Goal: Information Seeking & Learning: Learn about a topic

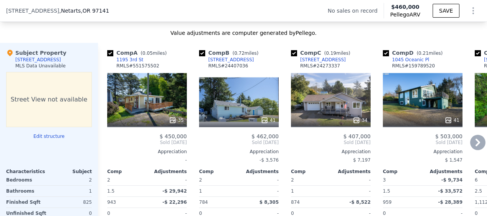
scroll to position [725, 0]
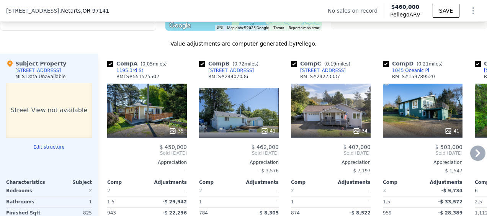
click at [169, 124] on div "35" at bounding box center [147, 110] width 80 height 55
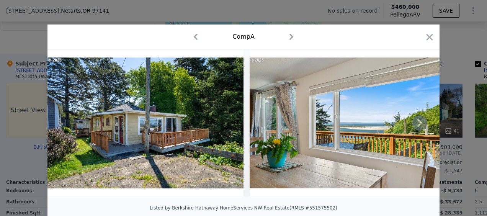
click at [416, 127] on icon at bounding box center [419, 122] width 15 height 15
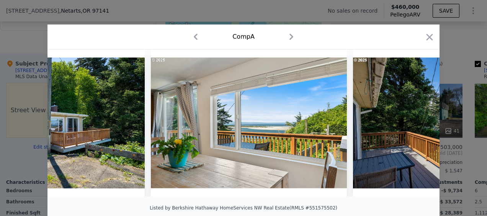
scroll to position [0, 184]
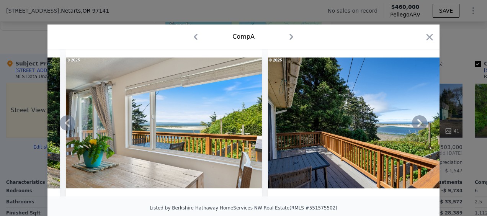
click at [416, 127] on icon at bounding box center [419, 122] width 15 height 15
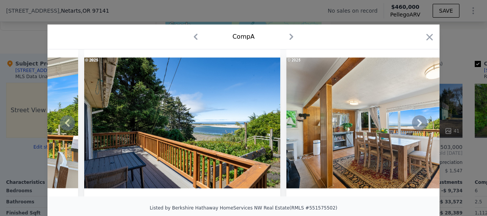
click at [416, 127] on icon at bounding box center [419, 122] width 15 height 15
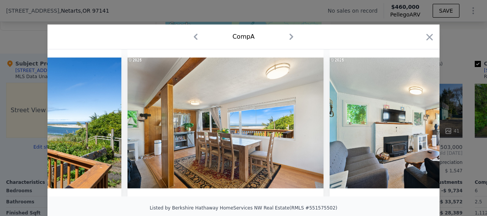
scroll to position [0, 552]
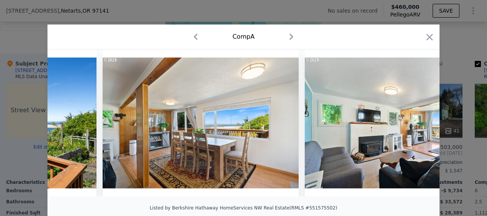
click at [416, 127] on div at bounding box center [244, 122] width 392 height 147
click at [427, 39] on icon "button" at bounding box center [430, 37] width 7 height 7
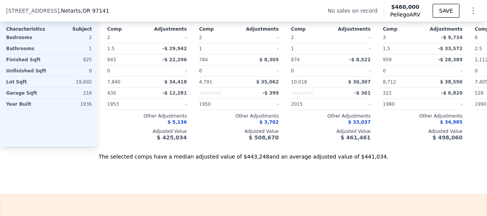
scroll to position [763, 0]
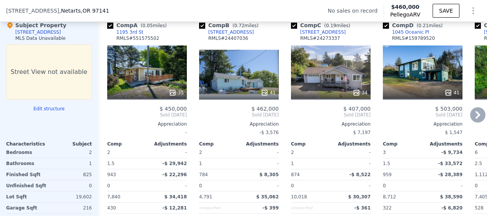
click at [153, 72] on div "35" at bounding box center [147, 71] width 80 height 55
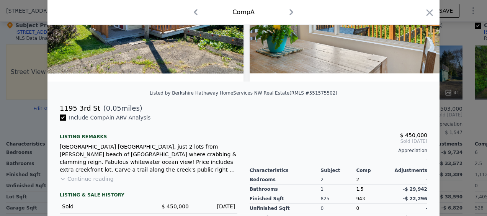
scroll to position [153, 0]
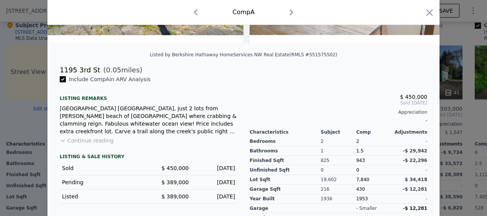
click at [98, 144] on button "Continue reading" at bounding box center [87, 141] width 54 height 8
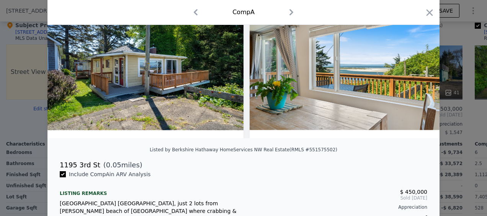
scroll to position [0, 0]
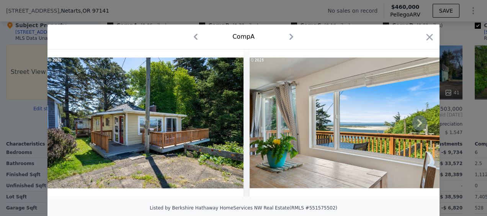
click at [418, 127] on icon at bounding box center [420, 123] width 5 height 8
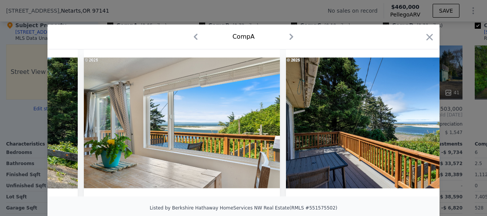
scroll to position [0, 184]
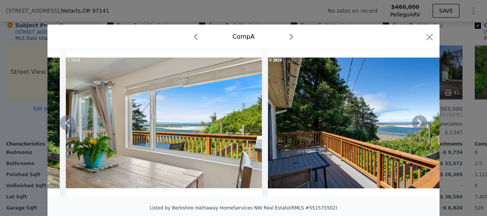
click at [418, 126] on icon at bounding box center [420, 123] width 5 height 8
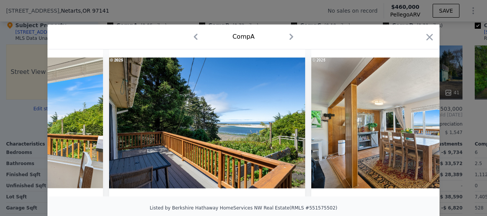
scroll to position [0, 368]
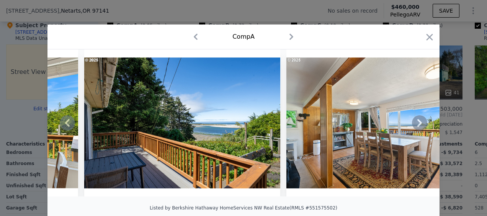
click at [418, 127] on icon at bounding box center [419, 122] width 15 height 15
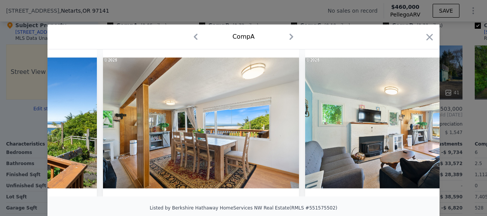
scroll to position [0, 552]
click at [418, 126] on icon at bounding box center [420, 123] width 5 height 8
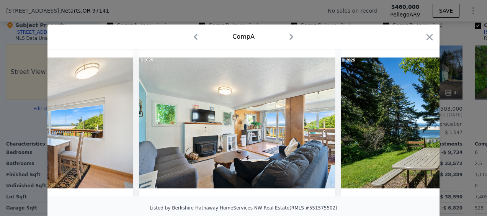
scroll to position [0, 736]
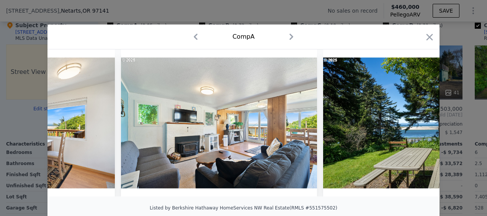
click at [418, 126] on div at bounding box center [244, 122] width 392 height 147
click at [418, 125] on icon at bounding box center [420, 123] width 5 height 8
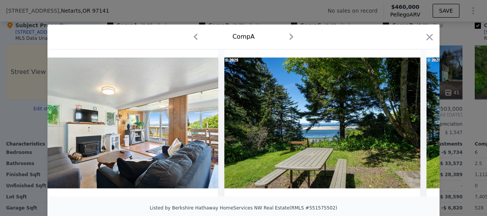
scroll to position [0, 920]
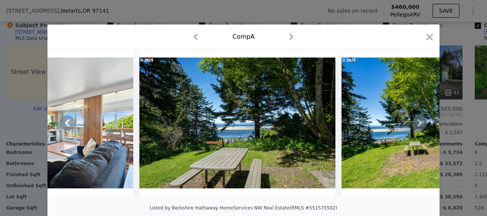
click at [418, 125] on icon at bounding box center [420, 123] width 5 height 8
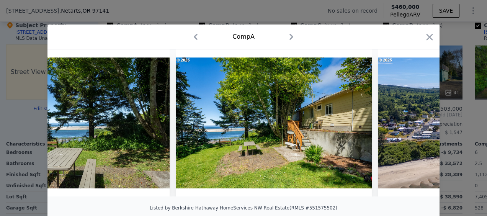
scroll to position [0, 1103]
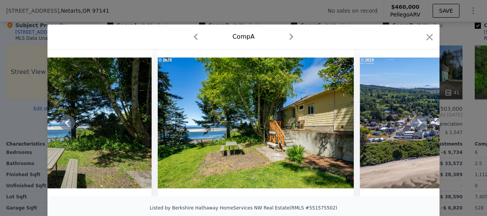
click at [418, 125] on icon at bounding box center [420, 123] width 5 height 8
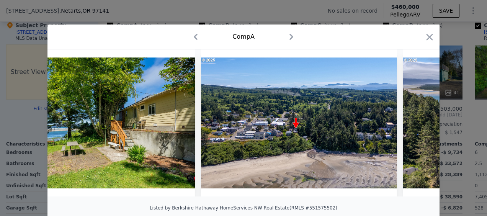
scroll to position [0, 1287]
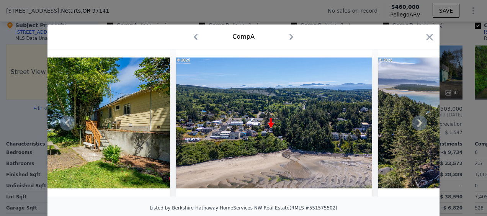
click at [419, 128] on icon at bounding box center [419, 122] width 15 height 15
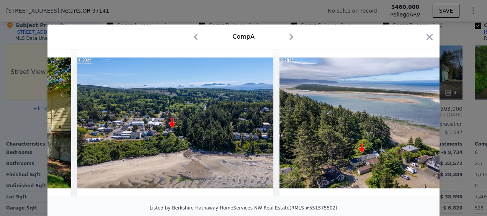
scroll to position [0, 1471]
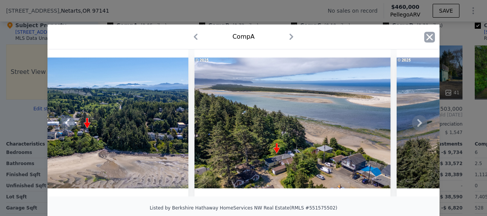
click at [428, 38] on icon "button" at bounding box center [430, 37] width 11 height 11
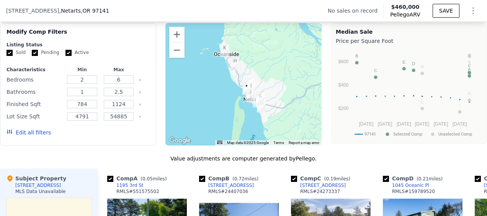
scroll to position [725, 0]
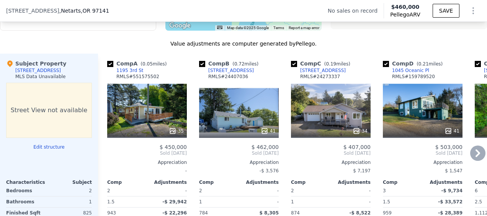
click at [339, 111] on div "34" at bounding box center [331, 110] width 80 height 55
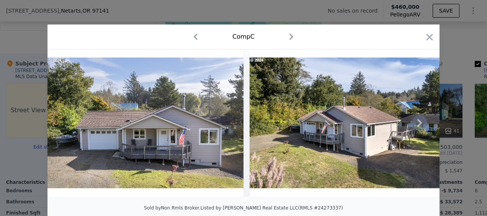
click at [416, 125] on icon at bounding box center [419, 122] width 15 height 15
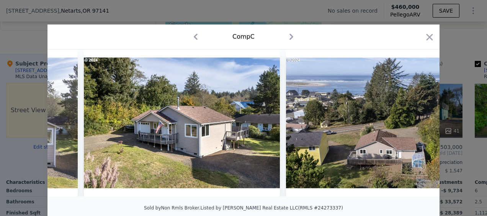
scroll to position [0, 184]
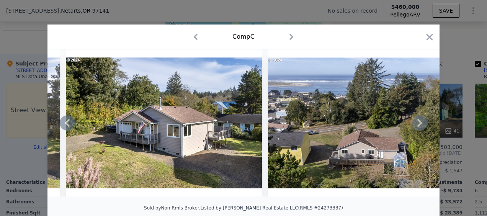
click at [416, 125] on icon at bounding box center [419, 122] width 15 height 15
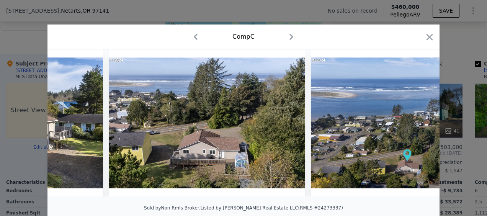
scroll to position [0, 368]
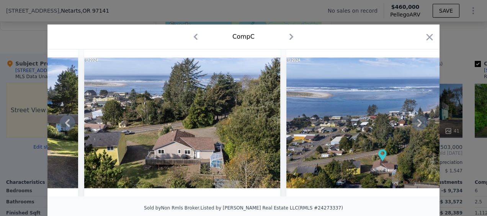
click at [416, 125] on icon at bounding box center [419, 122] width 15 height 15
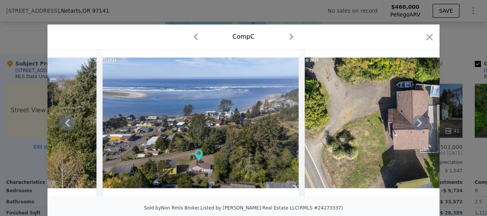
click at [416, 125] on icon at bounding box center [419, 122] width 15 height 15
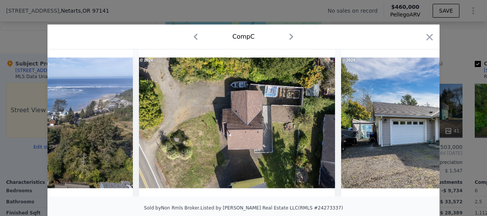
scroll to position [0, 736]
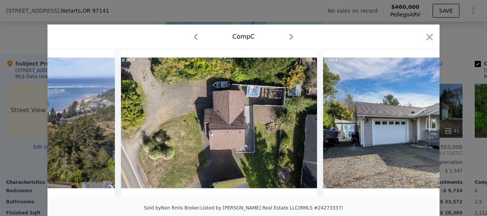
drag, startPoint x: 425, startPoint y: 38, endPoint x: 398, endPoint y: 55, distance: 31.9
click at [425, 38] on icon "button" at bounding box center [430, 37] width 11 height 11
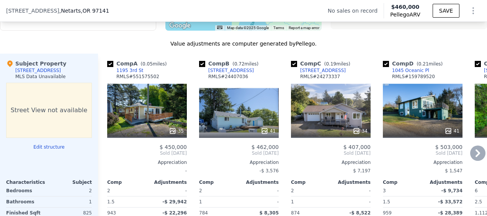
click at [474, 156] on icon at bounding box center [478, 153] width 15 height 15
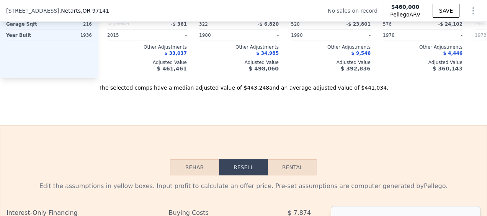
scroll to position [993, 0]
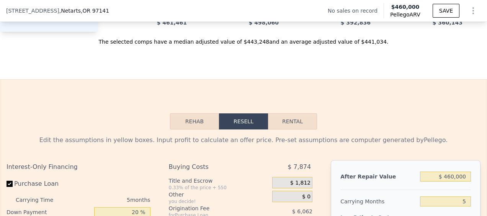
click at [202, 130] on button "Rehab" at bounding box center [194, 121] width 49 height 16
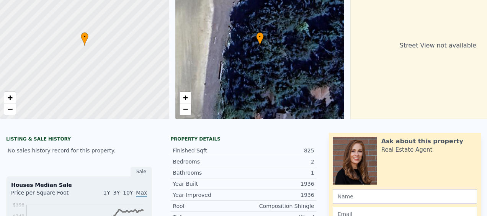
scroll to position [0, 0]
